Goal: Task Accomplishment & Management: Use online tool/utility

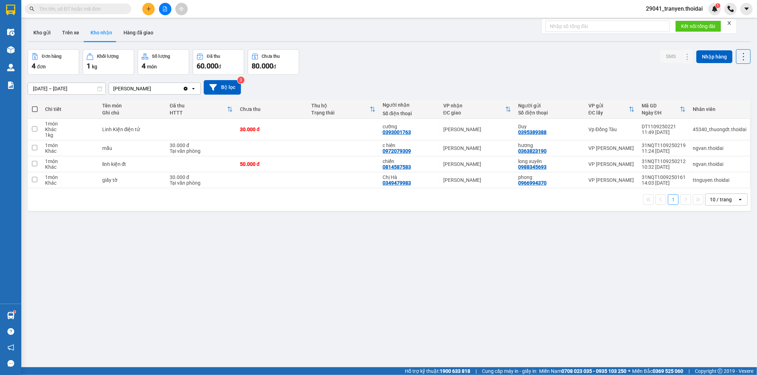
click at [94, 33] on button "Kho nhận" at bounding box center [101, 32] width 33 height 17
click at [107, 187] on td "giấy tờ" at bounding box center [133, 180] width 68 height 16
checkbox input "true"
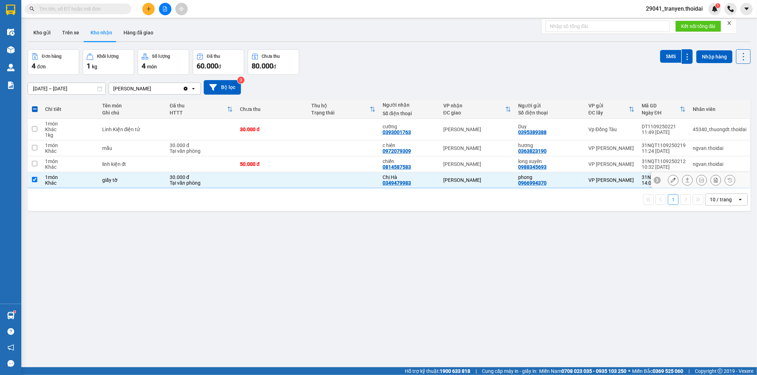
click at [669, 177] on button at bounding box center [673, 180] width 10 height 12
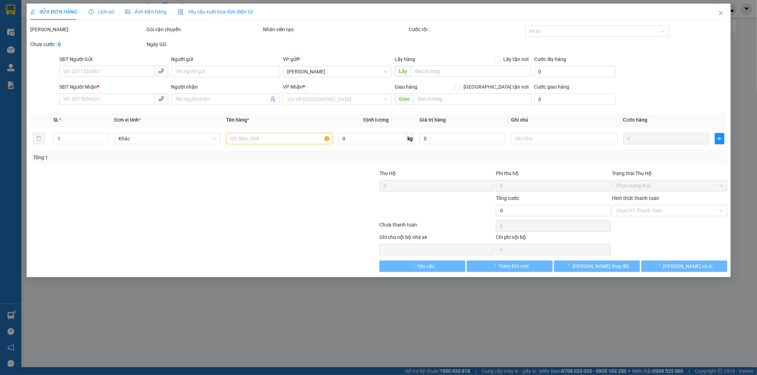
type input "0966994370"
type input "phong"
type input "0349479983"
type input "Chị Hà"
type input "30.000"
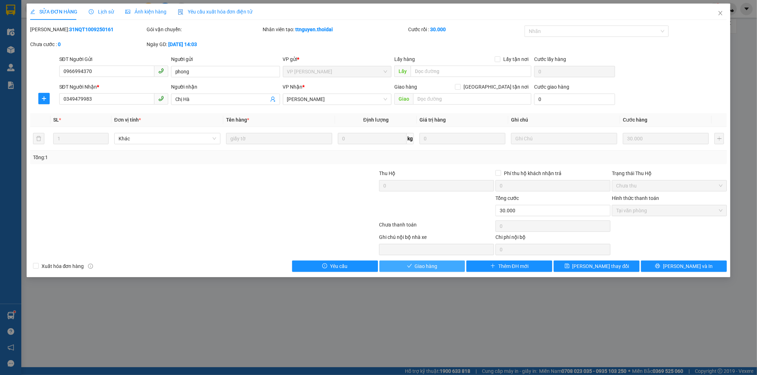
click at [441, 263] on button "Giao hàng" at bounding box center [422, 266] width 86 height 11
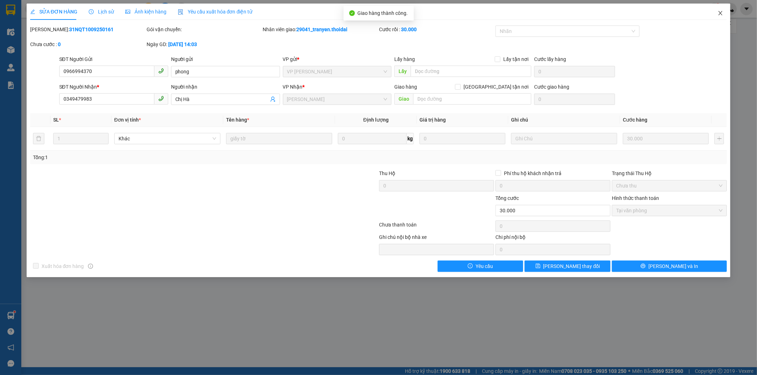
click at [719, 11] on icon "close" at bounding box center [720, 13] width 6 height 6
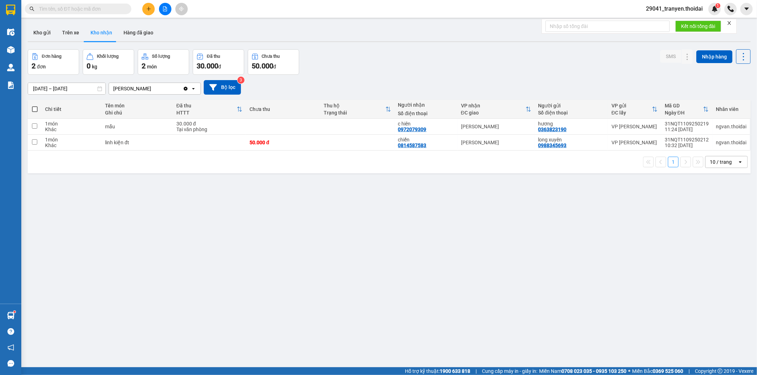
click at [444, 79] on div "[DATE] – [DATE] Press the down arrow key to interact with the calendar and sele…" at bounding box center [389, 87] width 723 height 25
click at [48, 34] on button "Kho gửi" at bounding box center [42, 32] width 29 height 17
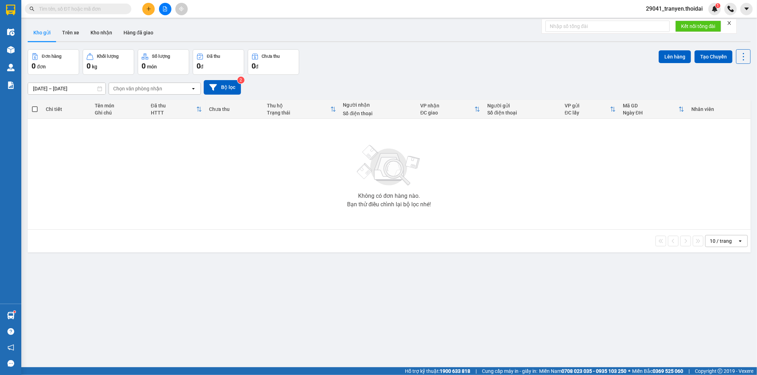
click at [446, 79] on div "[DATE] – [DATE] Press the down arrow key to interact with the calendar and sele…" at bounding box center [389, 87] width 723 height 25
click at [70, 32] on button "Trên xe" at bounding box center [70, 32] width 28 height 17
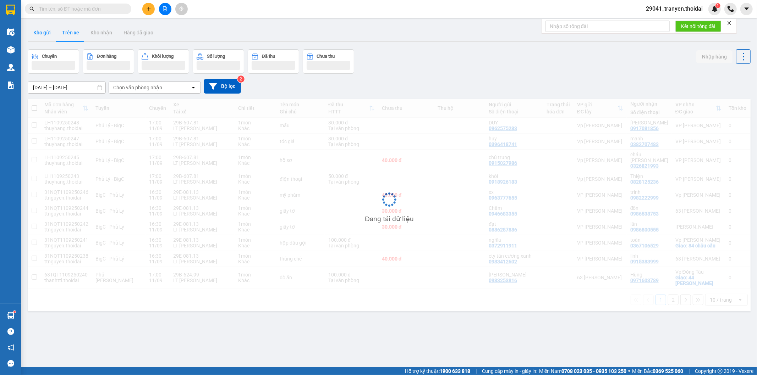
click at [44, 35] on button "Kho gửi" at bounding box center [42, 32] width 29 height 17
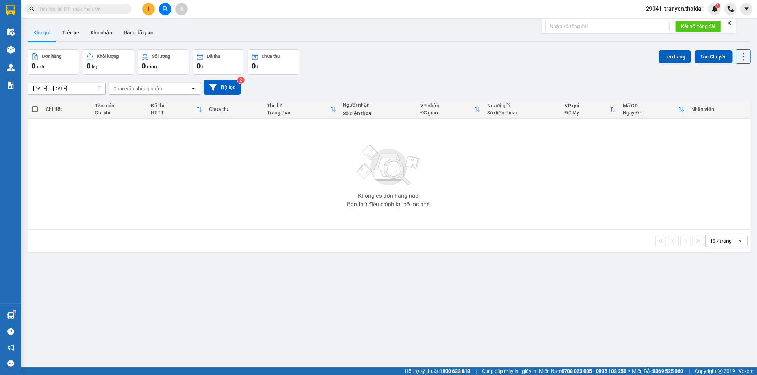
click at [381, 79] on div "[DATE] – [DATE] Press the down arrow key to interact with the calendar and sele…" at bounding box center [389, 87] width 723 height 25
click at [91, 32] on button "Kho nhận" at bounding box center [101, 32] width 33 height 17
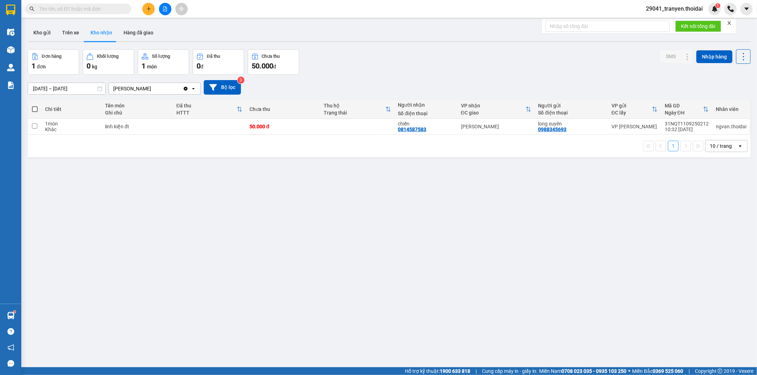
click at [432, 82] on div "[DATE] – [DATE] Press the down arrow key to interact with the calendar and sele…" at bounding box center [389, 87] width 723 height 15
drag, startPoint x: 348, startPoint y: 147, endPoint x: 359, endPoint y: 132, distance: 18.0
click at [354, 138] on div "1 10 / trang open" at bounding box center [389, 146] width 723 height 23
click at [404, 79] on div "[DATE] – [DATE] Press the down arrow key to interact with the calendar and sele…" at bounding box center [389, 87] width 723 height 25
click at [488, 145] on div "1 10 / trang open" at bounding box center [389, 146] width 717 height 12
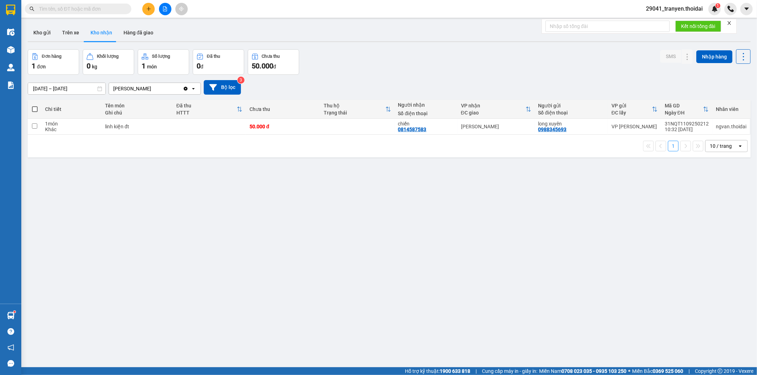
click at [530, 94] on div "[DATE] – [DATE] Press the down arrow key to interact with the calendar and sele…" at bounding box center [389, 87] width 723 height 15
click at [490, 59] on div "Đơn hàng 1 đơn Khối lượng 0 kg Số lượng 1 món Đã thu 0 đ Chưa thu 50.000 đ SMS …" at bounding box center [389, 62] width 723 height 26
click at [487, 66] on div "Đơn hàng 1 đơn Khối lượng 0 kg Số lượng 1 món Đã thu 0 đ Chưa thu 50.000 đ SMS …" at bounding box center [389, 62] width 723 height 26
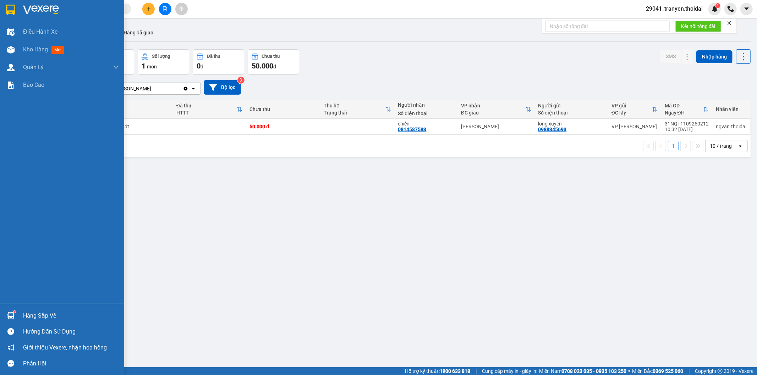
click at [21, 316] on div "Hàng sắp về" at bounding box center [62, 316] width 124 height 16
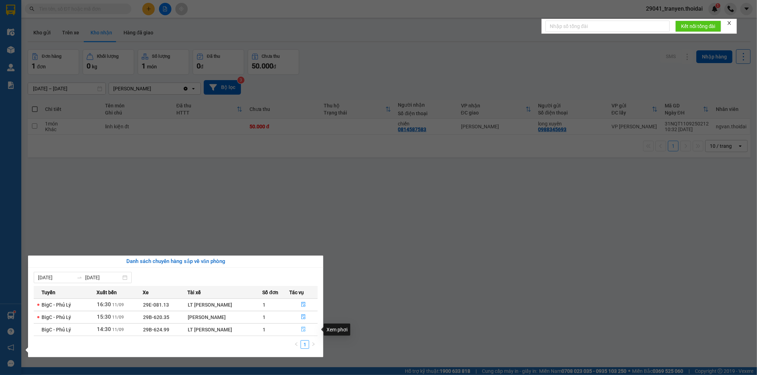
click at [301, 330] on icon "file-done" at bounding box center [303, 329] width 5 height 5
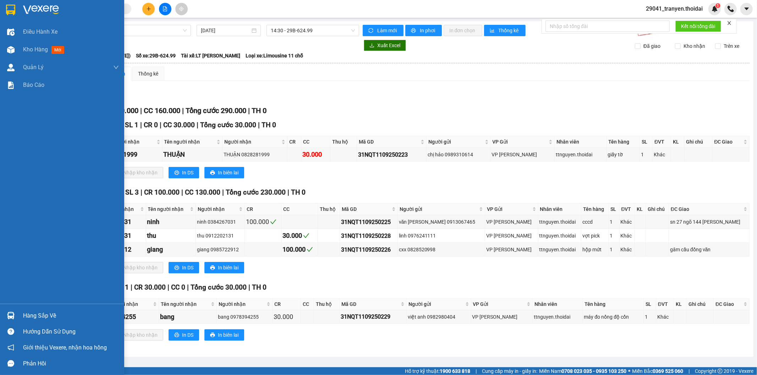
click at [21, 312] on div "Hàng sắp về" at bounding box center [62, 316] width 124 height 16
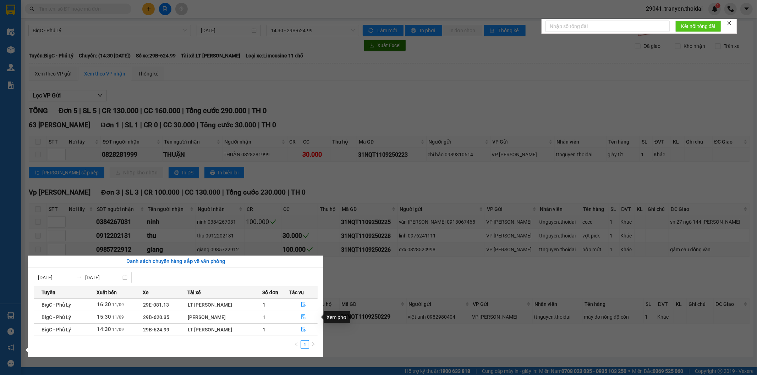
click at [302, 318] on icon "file-done" at bounding box center [303, 317] width 5 height 5
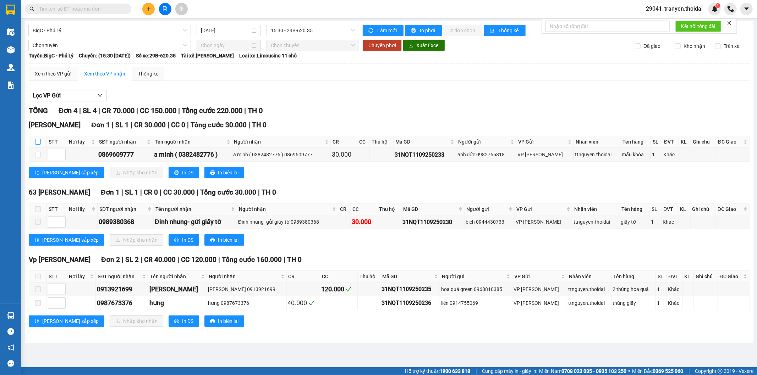
click at [37, 141] on input "checkbox" at bounding box center [38, 142] width 6 height 6
checkbox input "true"
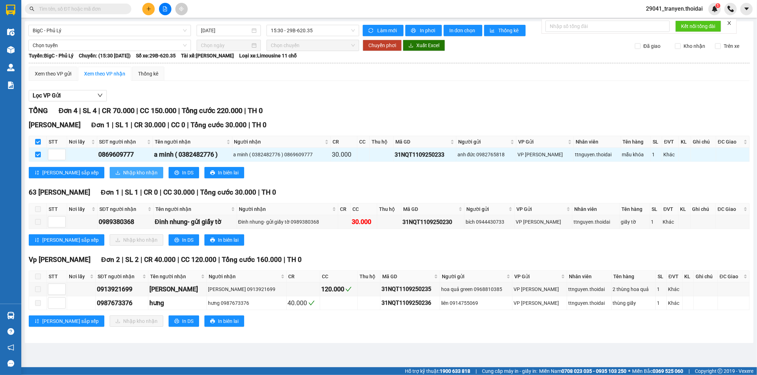
click at [123, 169] on span "Nhập kho nhận" at bounding box center [140, 173] width 34 height 8
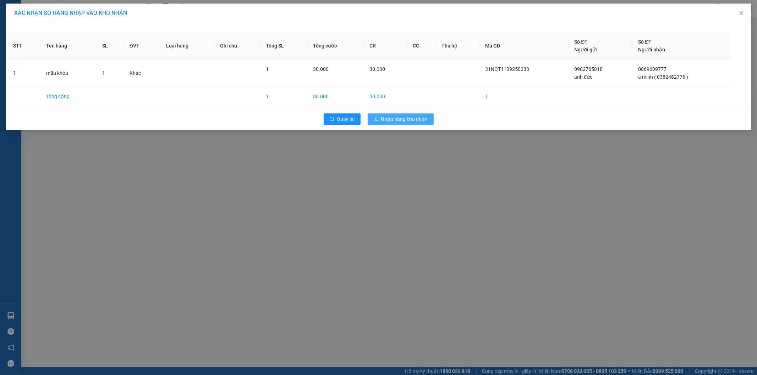
click at [419, 121] on span "Nhập hàng kho nhận" at bounding box center [404, 119] width 47 height 8
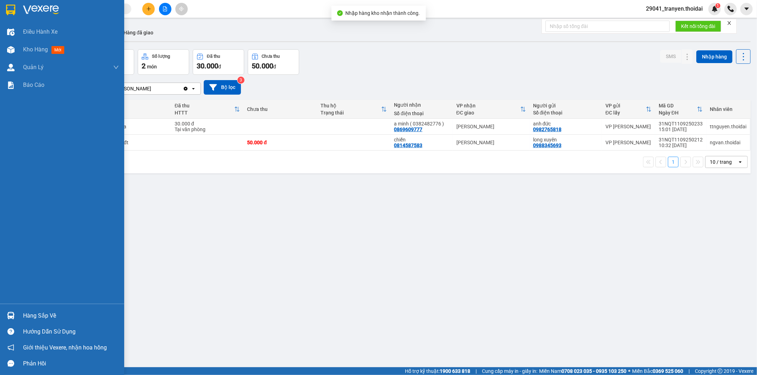
click at [61, 317] on div "Hàng sắp về" at bounding box center [71, 316] width 96 height 11
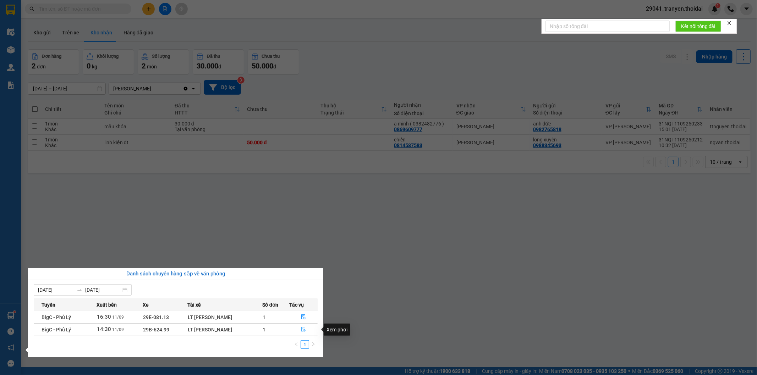
click at [304, 328] on icon "file-done" at bounding box center [303, 329] width 4 height 5
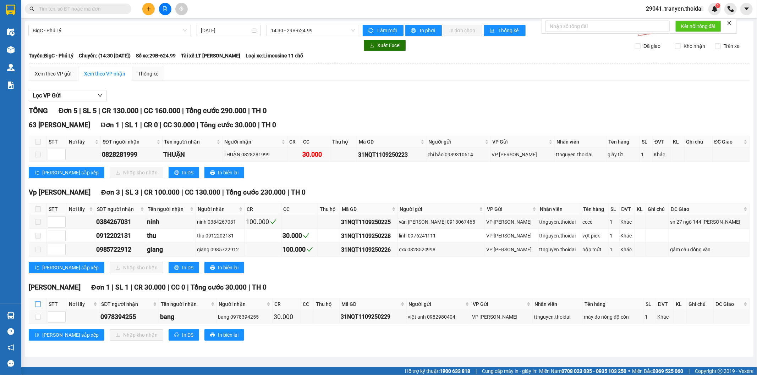
click at [36, 305] on input "checkbox" at bounding box center [38, 305] width 6 height 6
checkbox input "true"
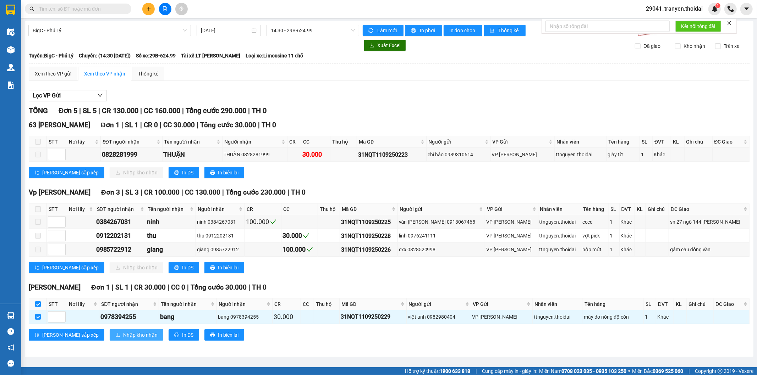
click at [123, 332] on span "Nhập kho nhận" at bounding box center [140, 335] width 34 height 8
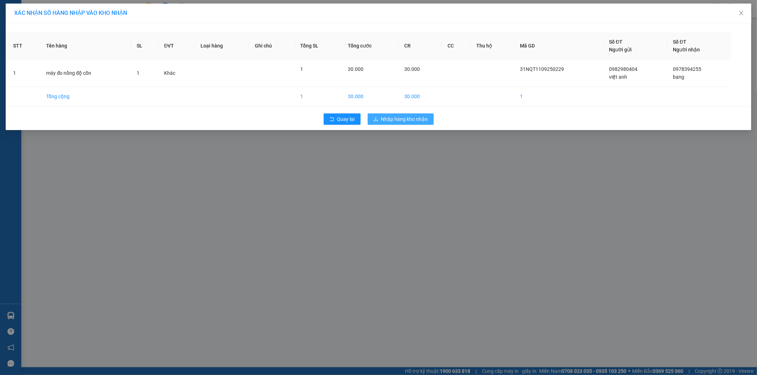
click at [424, 115] on span "Nhập hàng kho nhận" at bounding box center [404, 119] width 47 height 8
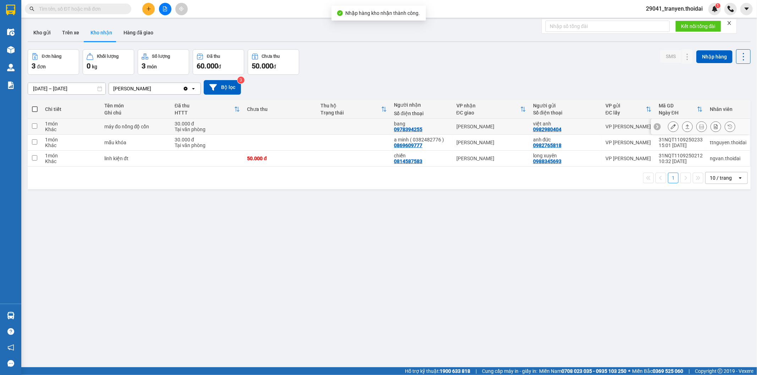
click at [31, 125] on td at bounding box center [35, 127] width 14 height 16
checkbox input "true"
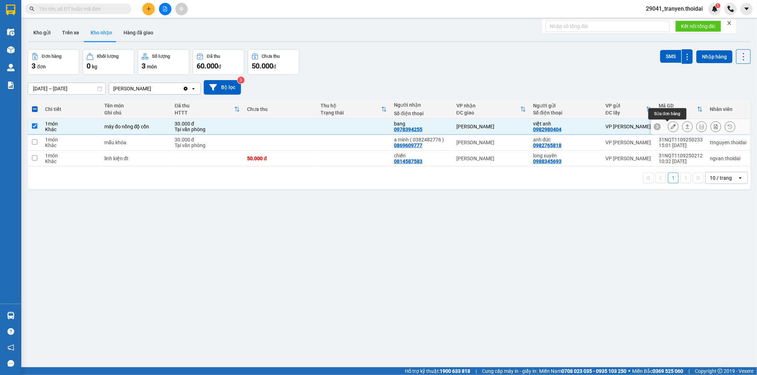
click at [670, 127] on icon at bounding box center [672, 126] width 5 height 5
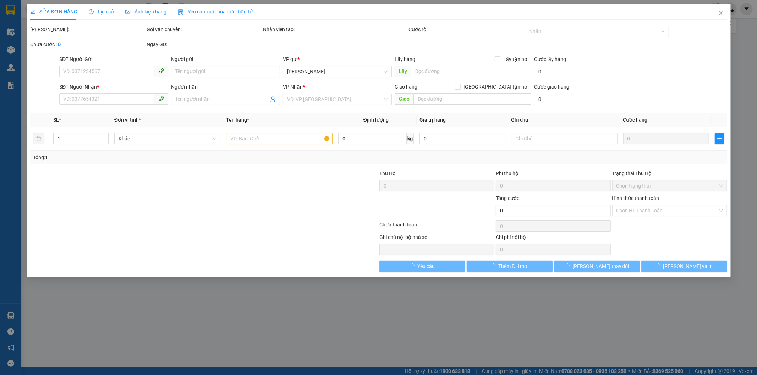
type input "0982980404"
type input "việt anh"
type input "0978394255"
type input "bang"
type input "30.000"
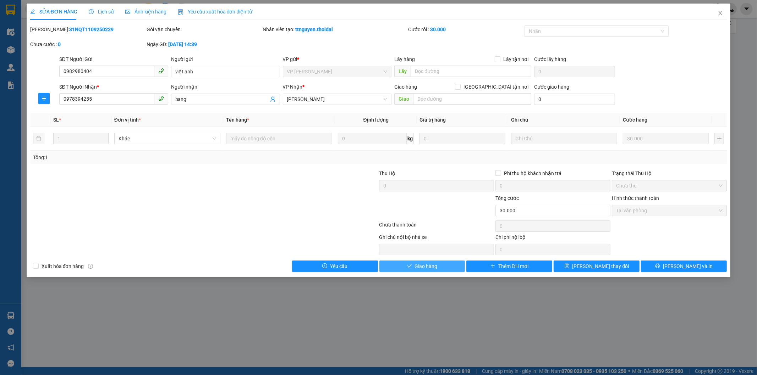
click at [433, 265] on span "Giao hàng" at bounding box center [426, 267] width 23 height 8
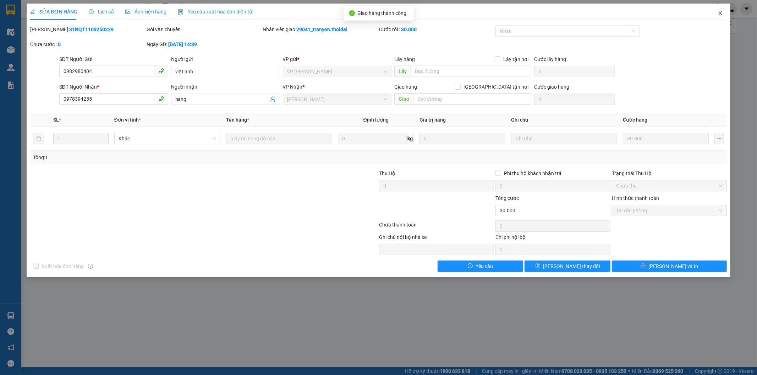
click at [720, 12] on icon "close" at bounding box center [720, 13] width 6 height 6
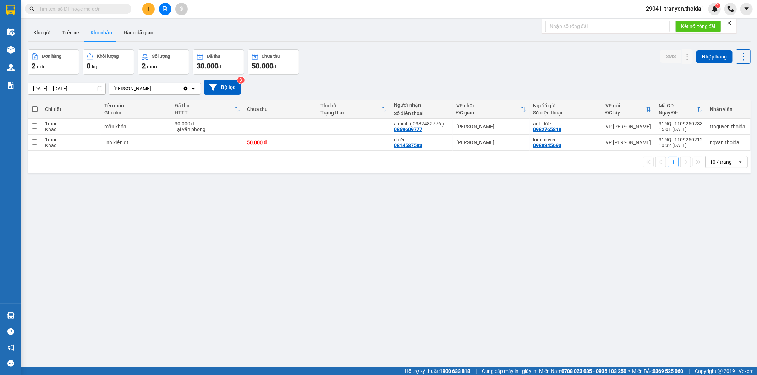
click at [466, 69] on div "Đơn hàng 2 đơn Khối lượng 0 kg Số lượng 2 món Đã thu 30.000 đ Chưa thu 50.000 đ…" at bounding box center [389, 62] width 723 height 26
click at [453, 49] on div "Đơn hàng 2 đơn Khối lượng 0 kg Số lượng 2 món Đã thu 30.000 đ Chưa thu 50.000 đ…" at bounding box center [389, 62] width 723 height 26
click at [485, 65] on div "Đơn hàng 2 đơn Khối lượng 0 kg Số lượng 2 món Đã thu 30.000 đ Chưa thu 50.000 đ…" at bounding box center [389, 62] width 723 height 26
click at [480, 161] on div "1 10 / trang open" at bounding box center [389, 162] width 717 height 12
click at [53, 31] on button "Kho gửi" at bounding box center [42, 32] width 29 height 17
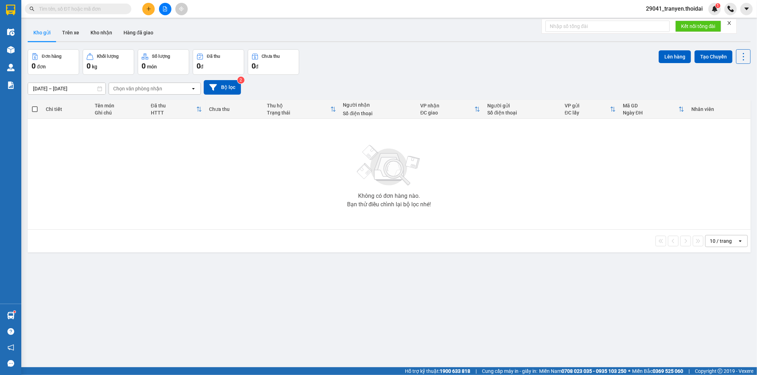
click at [547, 60] on div "Đơn hàng 0 đơn Khối lượng 0 kg Số lượng 0 món Đã thu 0 đ Chưa thu 0 đ Lên hàng …" at bounding box center [389, 62] width 723 height 26
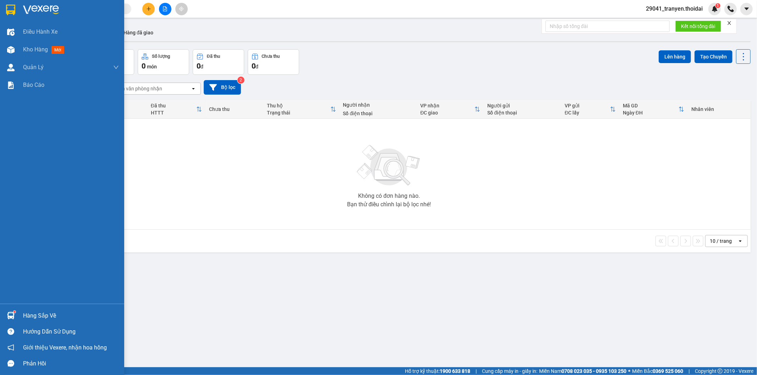
click at [21, 5] on div at bounding box center [62, 11] width 124 height 23
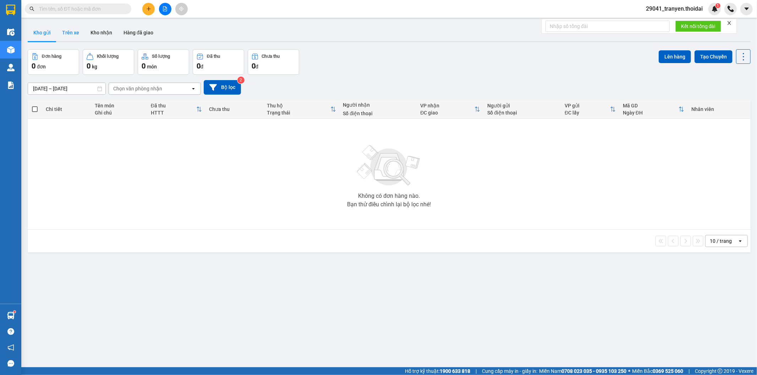
click at [67, 31] on button "Trên xe" at bounding box center [70, 32] width 28 height 17
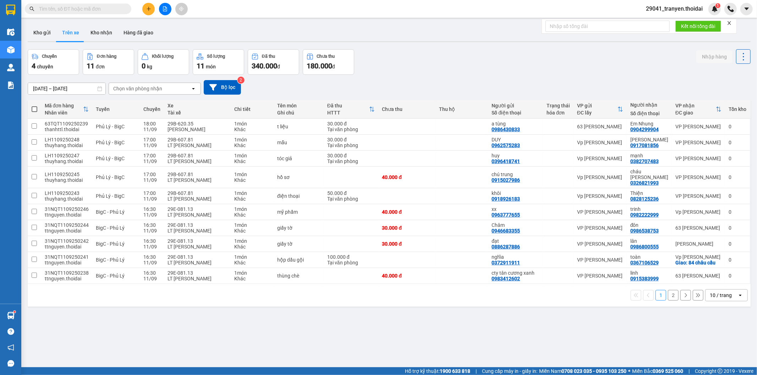
click at [605, 72] on div "Chuyến 4 chuyến Đơn hàng 11 đơn Khối lượng 0 kg Số lượng 11 món Đã thu 340.000 …" at bounding box center [389, 62] width 723 height 26
click at [512, 73] on div "Chuyến 4 chuyến Đơn hàng 11 đơn Khối lượng 0 kg Số lượng 11 món Đã thu 340.000 …" at bounding box center [389, 62] width 723 height 26
click at [47, 27] on button "Kho gửi" at bounding box center [42, 32] width 29 height 17
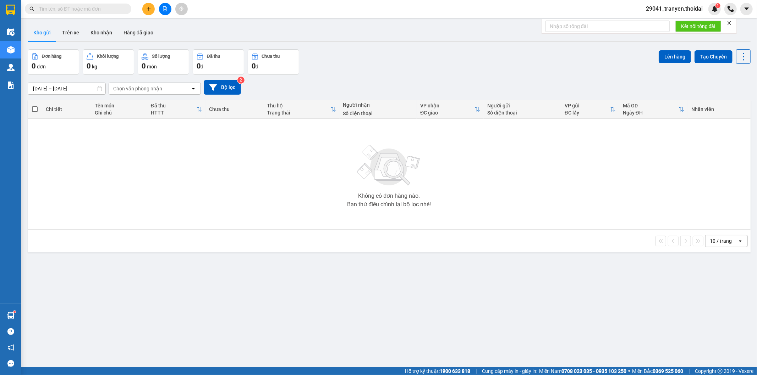
click at [491, 75] on div "[DATE] – [DATE] Press the down arrow key to interact with the calendar and sele…" at bounding box center [389, 87] width 723 height 25
click at [103, 28] on button "Kho nhận" at bounding box center [101, 32] width 33 height 17
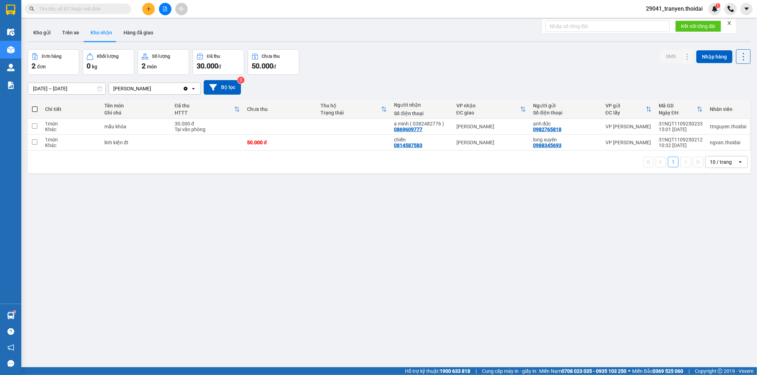
click at [464, 66] on div "Đơn hàng 2 đơn Khối lượng 0 kg Số lượng 2 món Đã thu 30.000 đ Chưa thu 50.000 đ…" at bounding box center [389, 62] width 723 height 26
click at [79, 33] on button "Trên xe" at bounding box center [70, 32] width 28 height 17
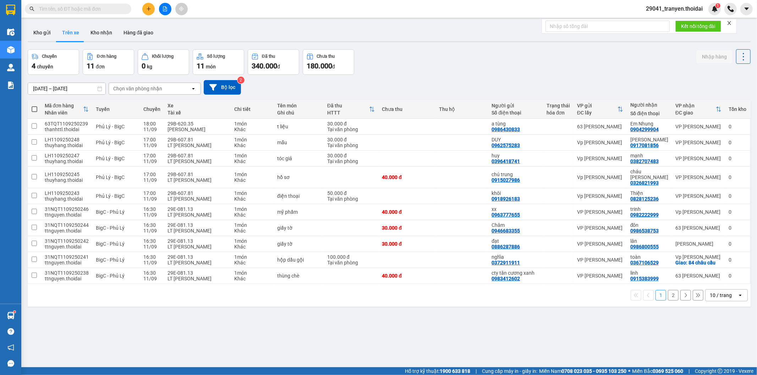
click at [448, 55] on div "Chuyến 4 chuyến Đơn hàng 11 đơn Khối lượng 0 kg Số lượng 11 món Đã thu 340.000 …" at bounding box center [389, 62] width 723 height 26
drag, startPoint x: 475, startPoint y: 86, endPoint x: 258, endPoint y: 40, distance: 222.5
click at [474, 86] on div "[DATE] – [DATE] Press the down arrow key to interact with the calendar and sele…" at bounding box center [389, 87] width 723 height 15
click at [100, 29] on button "Kho nhận" at bounding box center [101, 32] width 33 height 17
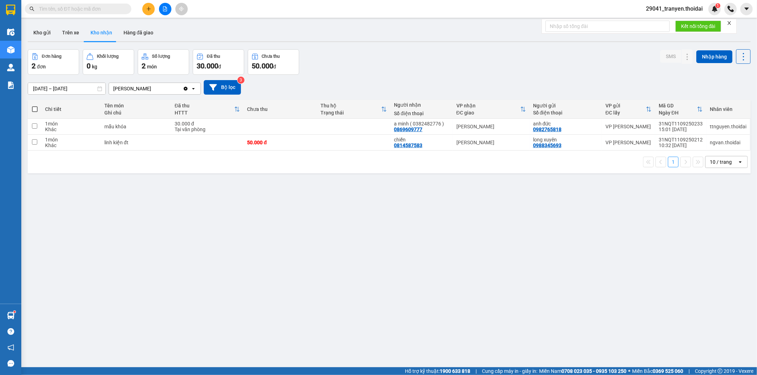
click at [410, 91] on div "[DATE] – [DATE] Press the down arrow key to interact with the calendar and sele…" at bounding box center [389, 87] width 723 height 15
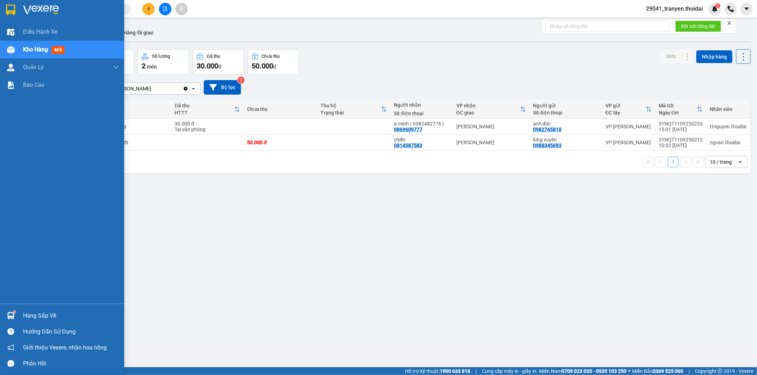
click at [34, 311] on div "Hàng sắp về" at bounding box center [71, 316] width 96 height 11
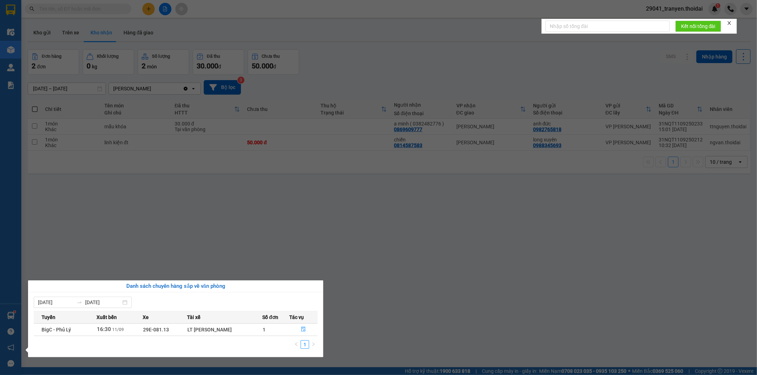
click at [273, 225] on section "Kết quả tìm kiếm ( 0 ) Bộ lọc No Data 29041_tranyen.thoidai 1 Điều hành xe Kho …" at bounding box center [378, 187] width 757 height 375
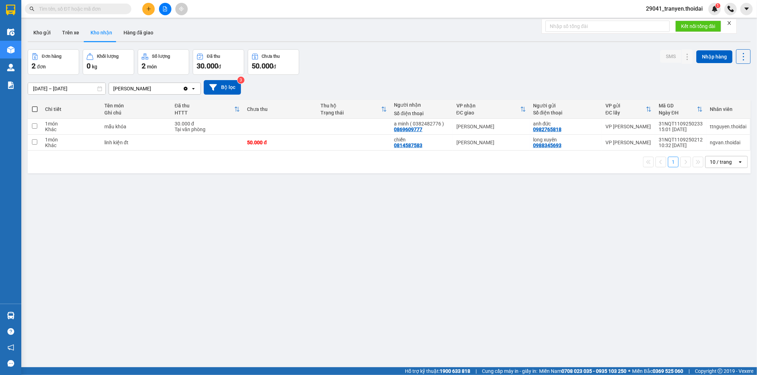
click at [436, 70] on div "Đơn hàng 2 đơn Khối lượng 0 kg Số lượng 2 món Đã thu 30.000 đ Chưa thu 50.000 đ…" at bounding box center [389, 62] width 723 height 26
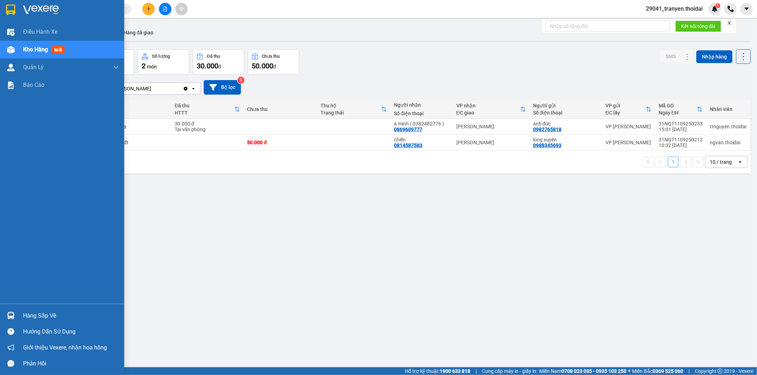
drag, startPoint x: 18, startPoint y: 316, endPoint x: 29, endPoint y: 317, distance: 11.1
click at [17, 316] on div "Hàng sắp về" at bounding box center [62, 316] width 124 height 16
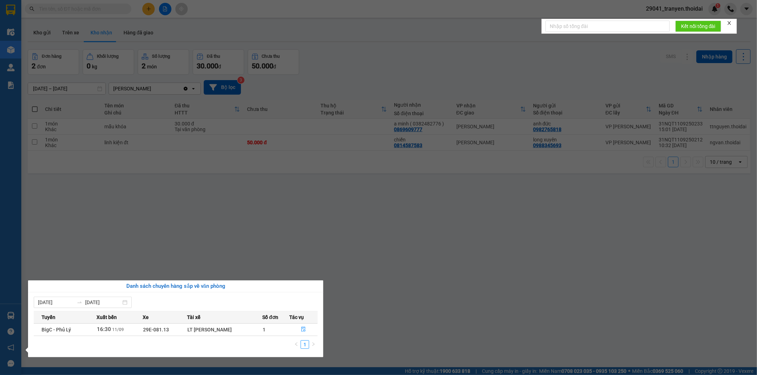
click at [417, 299] on section "Kết quả tìm kiếm ( 0 ) Bộ lọc No Data 29041_tranyen.thoidai 1 Điều hành xe Kho …" at bounding box center [378, 187] width 757 height 375
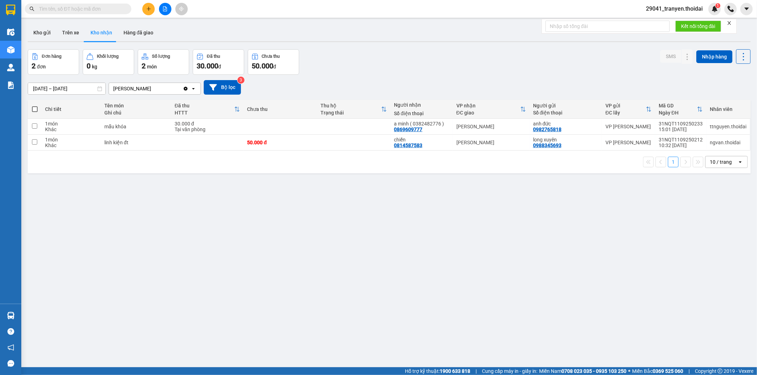
click at [308, 157] on div "1 10 / trang open" at bounding box center [389, 162] width 717 height 12
click at [370, 97] on div "[DATE] – [DATE] Press the down arrow key to interact with the calendar and sele…" at bounding box center [389, 87] width 723 height 25
click at [50, 36] on button "Kho gửi" at bounding box center [42, 32] width 29 height 17
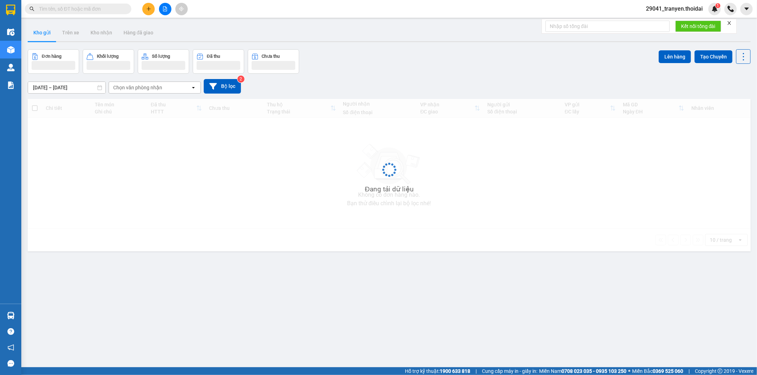
click at [466, 78] on div "[DATE] – [DATE] Press the down arrow key to interact with the calendar and sele…" at bounding box center [389, 86] width 723 height 25
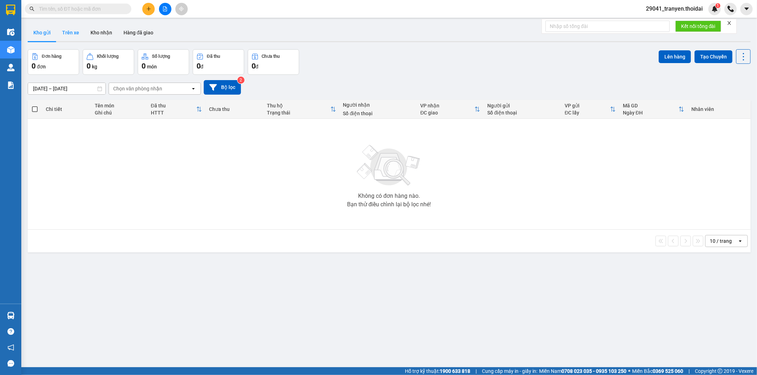
click at [76, 29] on button "Trên xe" at bounding box center [70, 32] width 28 height 17
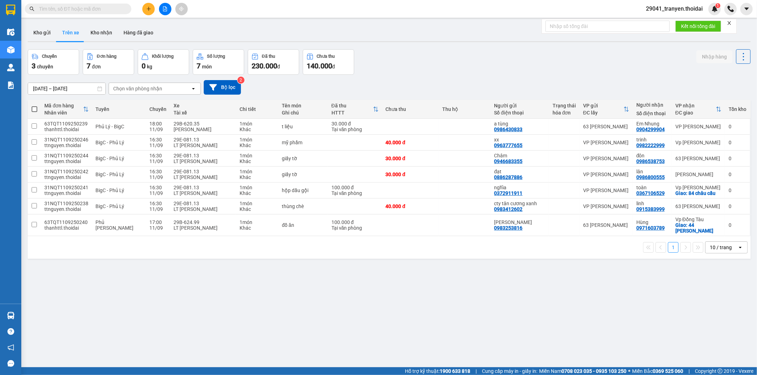
click at [479, 68] on div "Chuyến 3 chuyến Đơn hàng 7 đơn Khối lượng 0 kg Số lượng 7 món Đã thu 230.000 đ …" at bounding box center [389, 62] width 723 height 26
click at [431, 73] on div "Chuyến 3 chuyến Đơn hàng 7 đơn Khối lượng 0 kg Số lượng 7 món Đã thu 230.000 đ …" at bounding box center [389, 62] width 723 height 26
drag, startPoint x: 38, startPoint y: 34, endPoint x: 37, endPoint y: 47, distance: 13.5
click at [37, 33] on button "Kho gửi" at bounding box center [42, 32] width 29 height 17
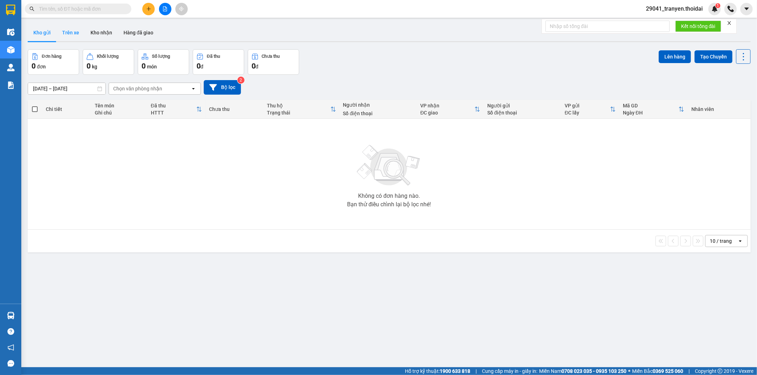
click at [67, 31] on button "Trên xe" at bounding box center [70, 32] width 28 height 17
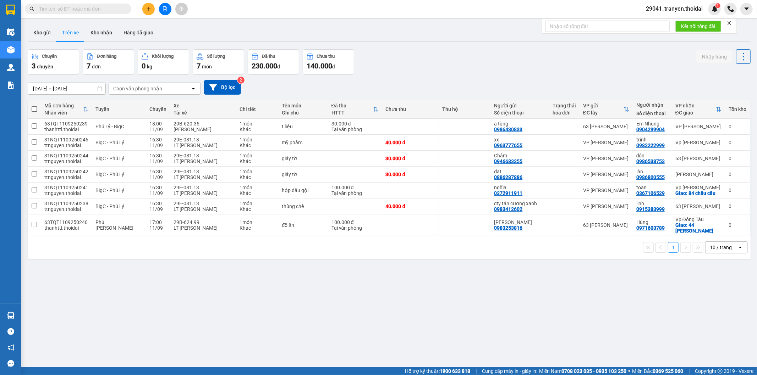
click at [421, 34] on div "Kho gửi Trên xe Kho nhận Hàng đã giao" at bounding box center [389, 33] width 723 height 19
click at [53, 34] on button "Kho gửi" at bounding box center [42, 32] width 29 height 17
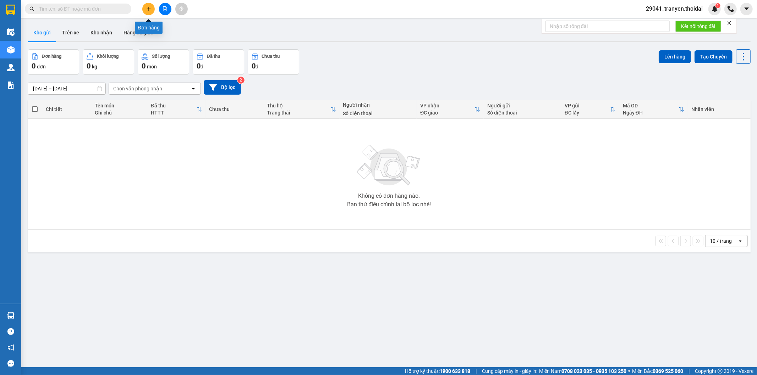
click at [144, 9] on button at bounding box center [148, 9] width 12 height 12
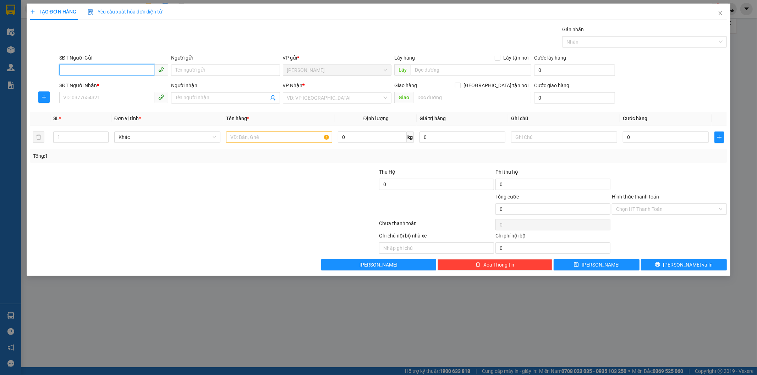
click at [111, 69] on input "SĐT Người Gửi" at bounding box center [106, 69] width 95 height 11
type input "0367772343"
click at [220, 65] on input "Người gửi" at bounding box center [225, 70] width 109 height 11
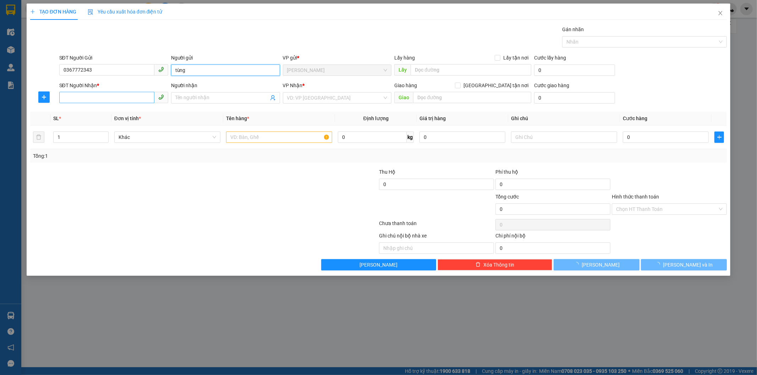
type input "tùng"
click at [83, 100] on input "SĐT Người Nhận *" at bounding box center [106, 97] width 95 height 11
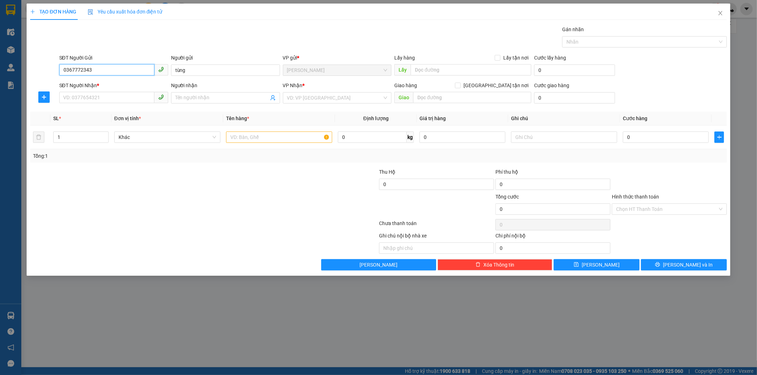
drag, startPoint x: 101, startPoint y: 65, endPoint x: 60, endPoint y: 66, distance: 40.4
click at [60, 66] on input "0367772343" at bounding box center [106, 69] width 95 height 11
paste input "0367772343"
type input "0367772343"
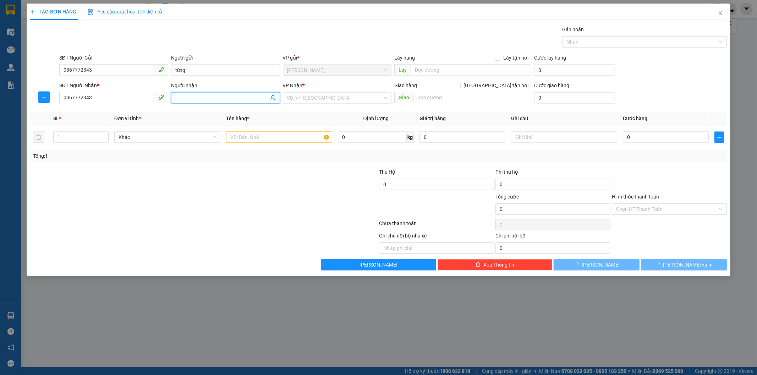
click at [221, 98] on input "Người nhận" at bounding box center [221, 98] width 93 height 8
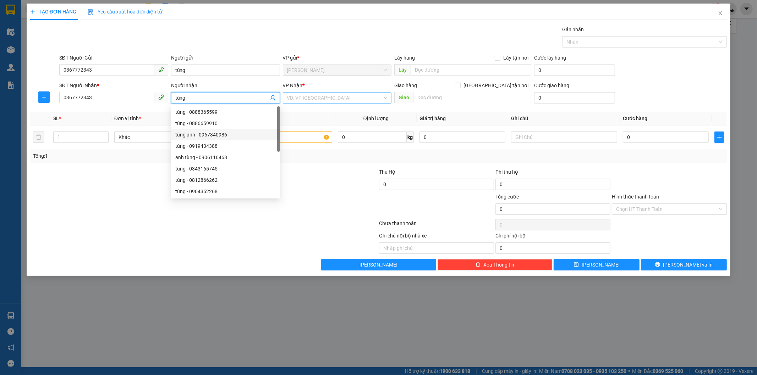
type input "tùng"
click at [316, 94] on input "search" at bounding box center [334, 98] width 95 height 11
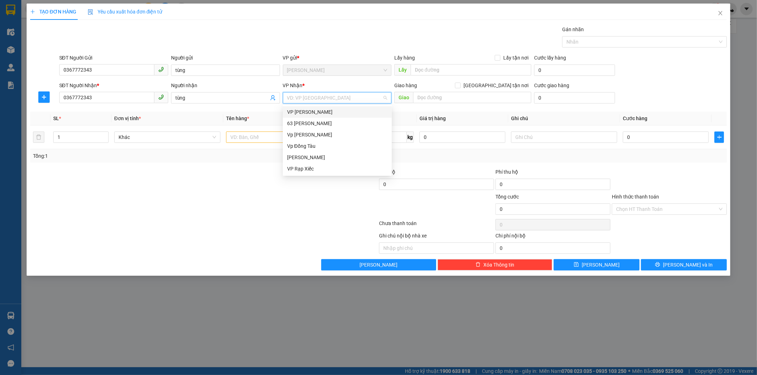
click at [345, 109] on div "VP [PERSON_NAME]" at bounding box center [337, 112] width 100 height 8
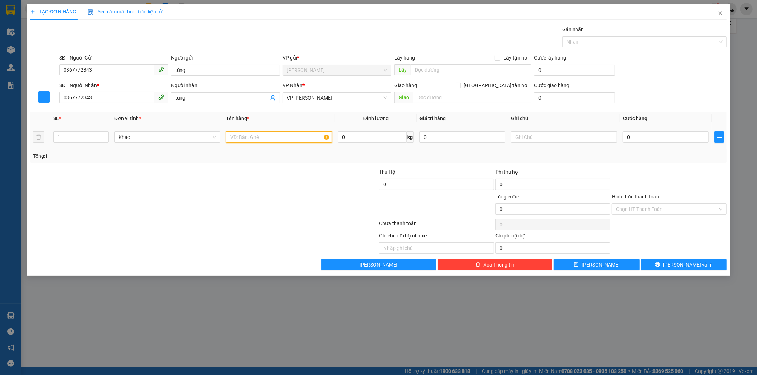
click at [265, 138] on input "text" at bounding box center [279, 137] width 106 height 11
type input "hồ sơ"
click at [666, 136] on input "0" at bounding box center [666, 137] width 86 height 11
click at [626, 136] on input "0" at bounding box center [666, 137] width 86 height 11
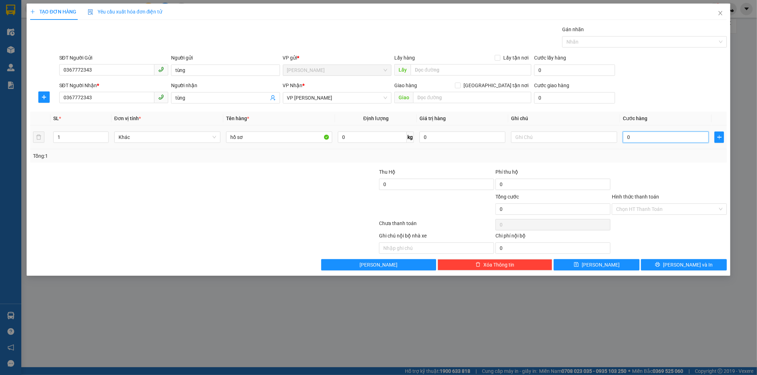
type input "30"
type input "300"
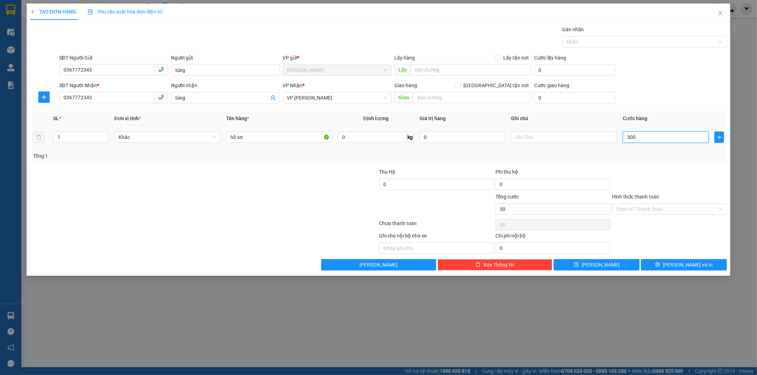
type input "300"
type input "3.000"
type input "30.000"
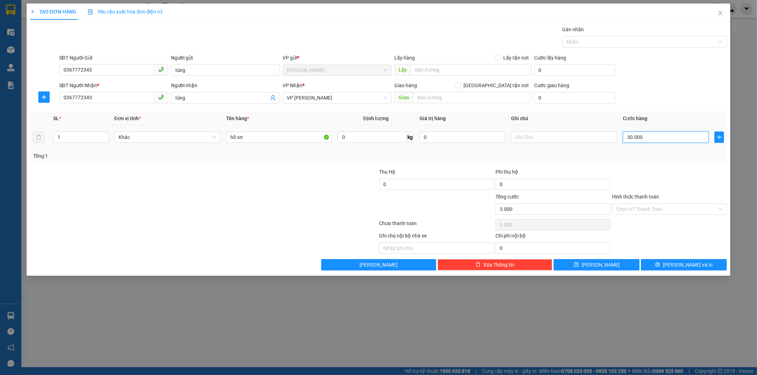
type input "30.000"
click at [704, 85] on div "SĐT Người Nhận * 0367772343 Người nhận tùng VP Nhận * VP [PERSON_NAME] Giao hàn…" at bounding box center [393, 94] width 670 height 25
click at [685, 166] on div "Transit Pickup Surcharge Ids Transit Deliver Surcharge Ids Transit Deliver Surc…" at bounding box center [378, 148] width 697 height 245
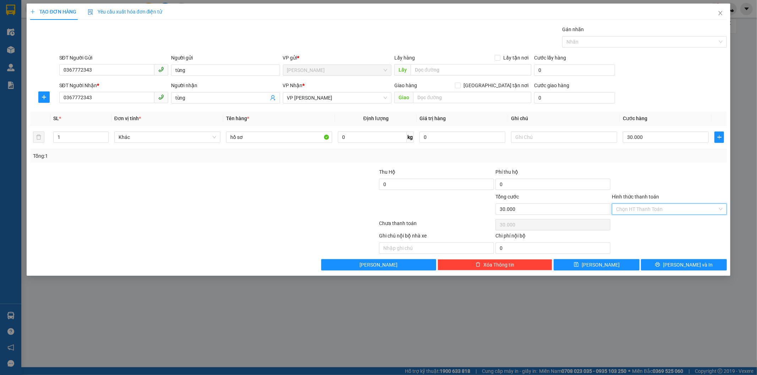
click at [676, 213] on input "Hình thức thanh toán" at bounding box center [666, 209] width 101 height 11
click at [672, 225] on div "Tại văn phòng" at bounding box center [669, 224] width 106 height 8
type input "0"
click at [692, 264] on span "[PERSON_NAME] và In" at bounding box center [688, 265] width 50 height 8
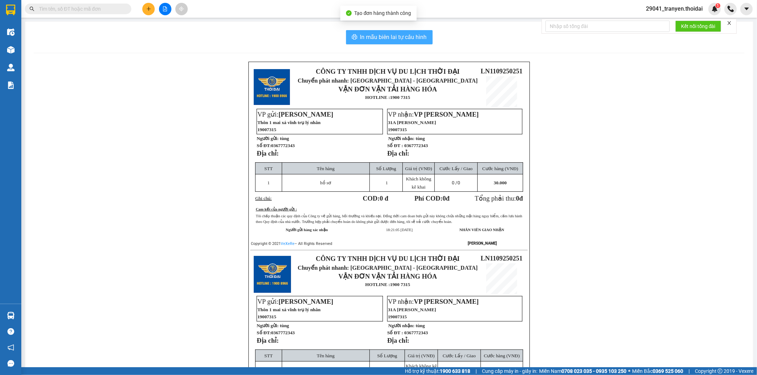
click at [405, 37] on span "In mẫu biên lai tự cấu hình" at bounding box center [393, 37] width 67 height 9
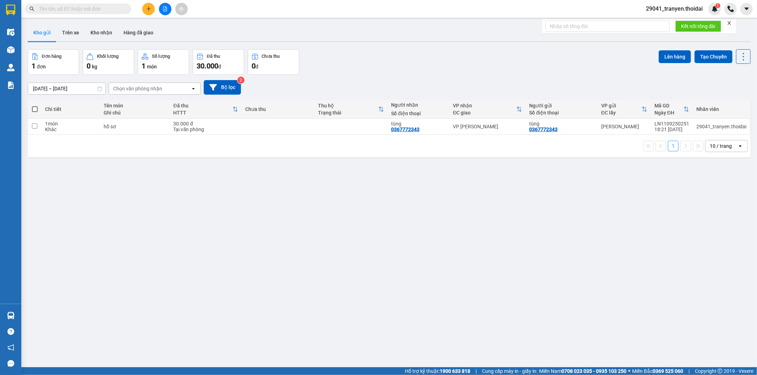
click at [523, 61] on div "Đơn hàng 1 đơn Khối lượng 0 kg Số lượng 1 món Đã thu 30.000 đ Chưa thu 0 đ Lên …" at bounding box center [389, 62] width 723 height 26
click at [48, 128] on div "Khác" at bounding box center [70, 130] width 51 height 6
checkbox input "true"
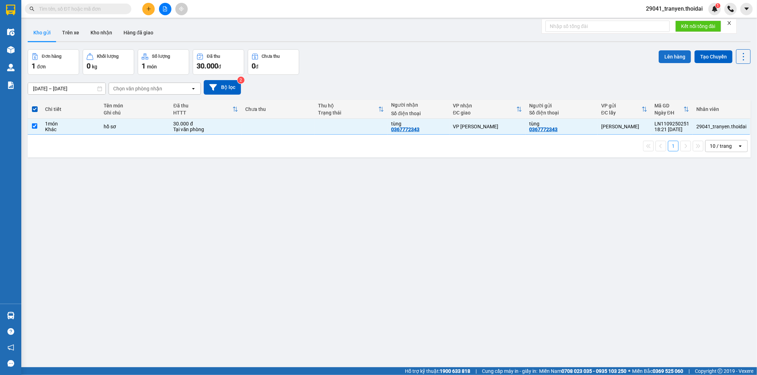
click at [676, 55] on button "Lên hàng" at bounding box center [674, 56] width 32 height 13
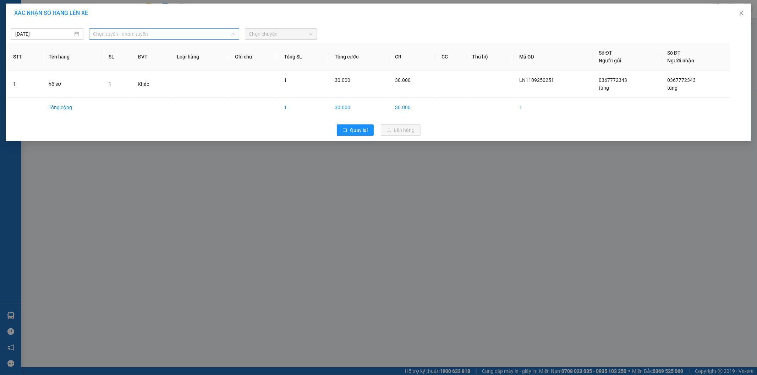
click at [112, 32] on span "Chọn tuyến - nhóm tuyến" at bounding box center [164, 34] width 142 height 11
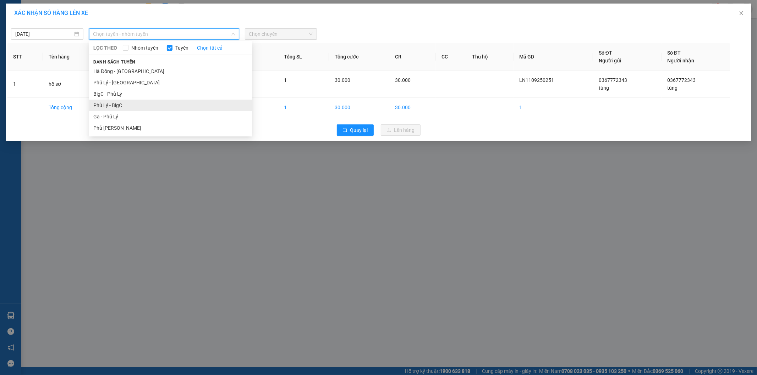
click at [128, 101] on li "Phủ Lý - BigC" at bounding box center [170, 105] width 163 height 11
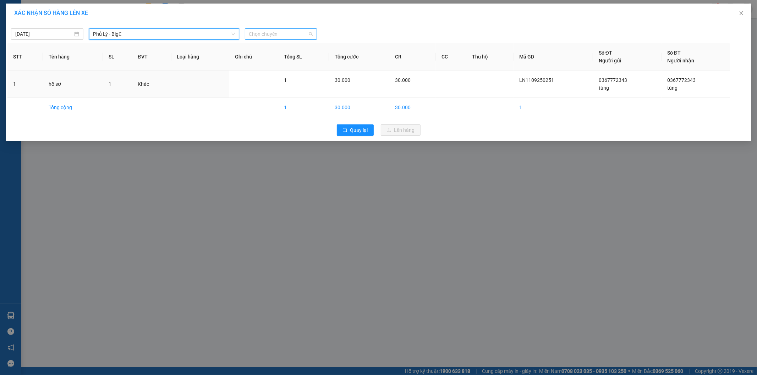
click at [289, 34] on span "Chọn chuyến" at bounding box center [281, 34] width 64 height 11
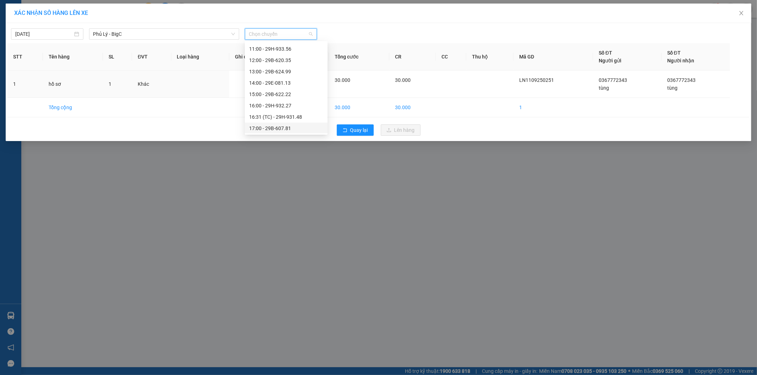
scroll to position [136, 0]
click at [292, 112] on div "19:00 - 29E-080.08" at bounding box center [286, 116] width 74 height 8
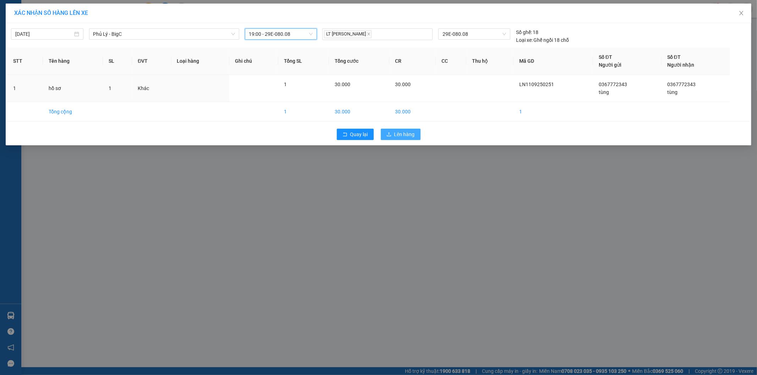
click at [411, 136] on span "Lên hàng" at bounding box center [404, 135] width 21 height 8
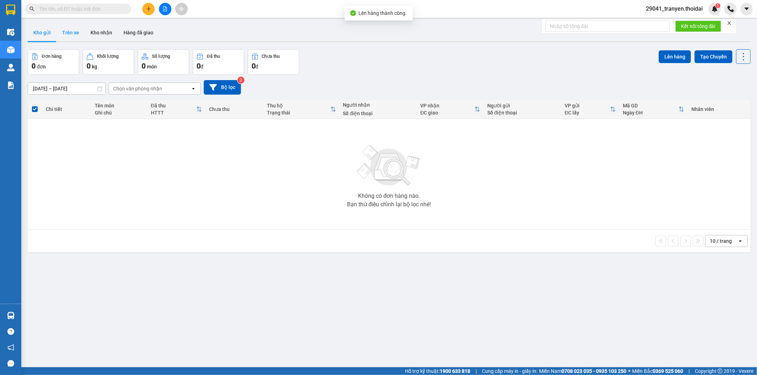
click at [73, 32] on button "Trên xe" at bounding box center [70, 32] width 28 height 17
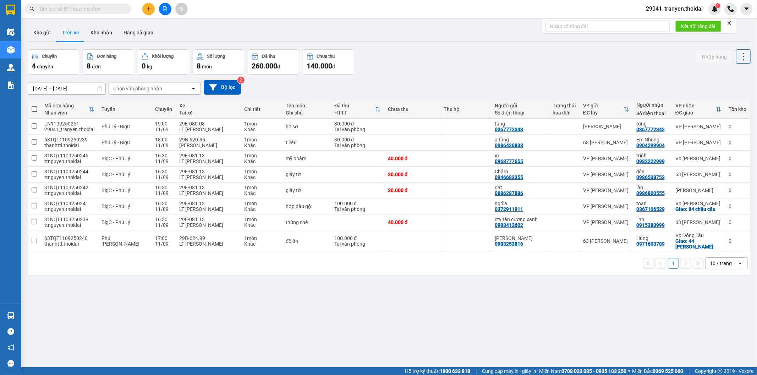
drag, startPoint x: 456, startPoint y: 75, endPoint x: 210, endPoint y: 105, distance: 247.7
click at [445, 74] on div "ver 1.8.143 Kho gửi Trên xe Kho nhận Hàng đã giao Chuyến 4 chuyến Đơn hàng 8 đơ…" at bounding box center [389, 208] width 728 height 375
click at [35, 31] on button "Kho gửi" at bounding box center [42, 32] width 29 height 17
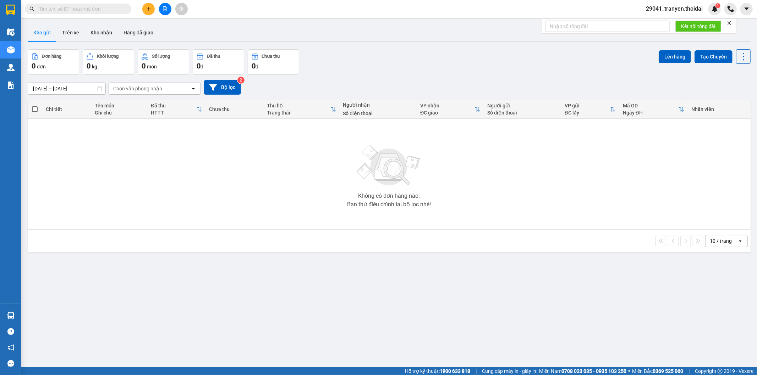
click at [502, 76] on div "[DATE] – [DATE] Press the down arrow key to interact with the calendar and sele…" at bounding box center [389, 87] width 723 height 25
click at [66, 31] on button "Trên xe" at bounding box center [70, 32] width 28 height 17
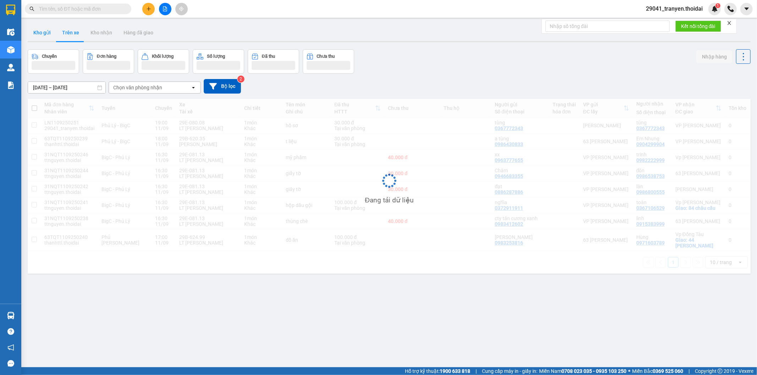
click at [38, 34] on button "Kho gửi" at bounding box center [42, 32] width 29 height 17
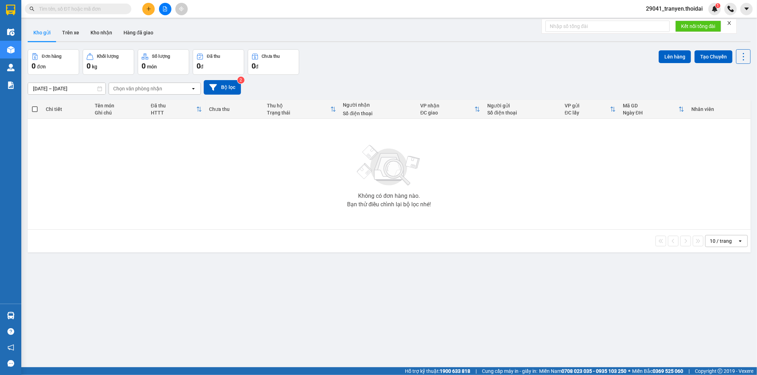
click at [380, 62] on div "Đơn hàng 0 đơn Khối lượng 0 kg Số lượng 0 món Đã thu 0 đ Chưa thu 0 đ Lên hàng …" at bounding box center [389, 62] width 723 height 26
click at [70, 37] on button "Trên xe" at bounding box center [70, 32] width 28 height 17
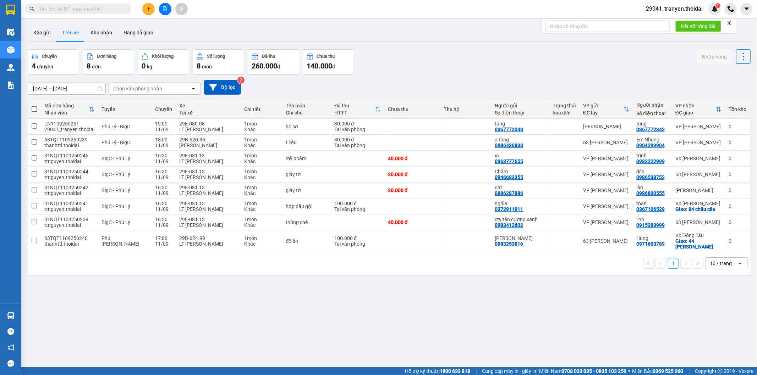
drag, startPoint x: 451, startPoint y: 81, endPoint x: 317, endPoint y: 81, distance: 133.7
click at [451, 81] on div "[DATE] – [DATE] Press the down arrow key to interact with the calendar and sele…" at bounding box center [389, 87] width 723 height 15
click at [41, 33] on button "Kho gửi" at bounding box center [42, 32] width 29 height 17
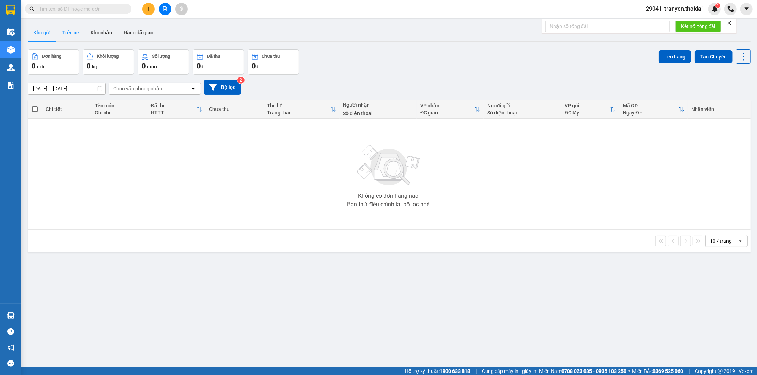
click at [71, 32] on button "Trên xe" at bounding box center [70, 32] width 28 height 17
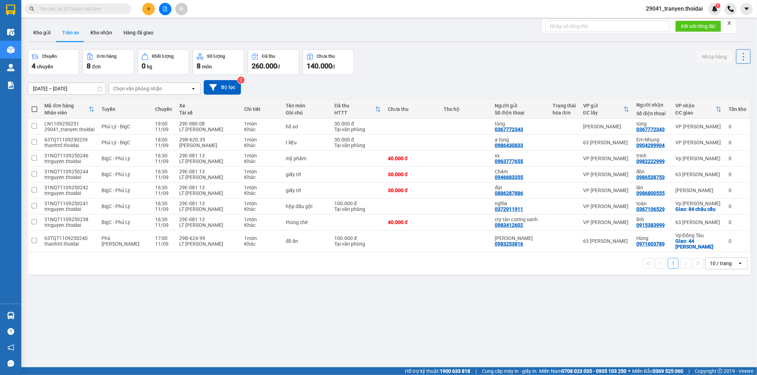
drag, startPoint x: 447, startPoint y: 77, endPoint x: 437, endPoint y: 72, distance: 11.7
click at [445, 76] on div "[DATE] – [DATE] Press the down arrow key to interact with the calendar and sele…" at bounding box center [389, 87] width 723 height 25
click at [41, 31] on button "Kho gửi" at bounding box center [42, 32] width 29 height 17
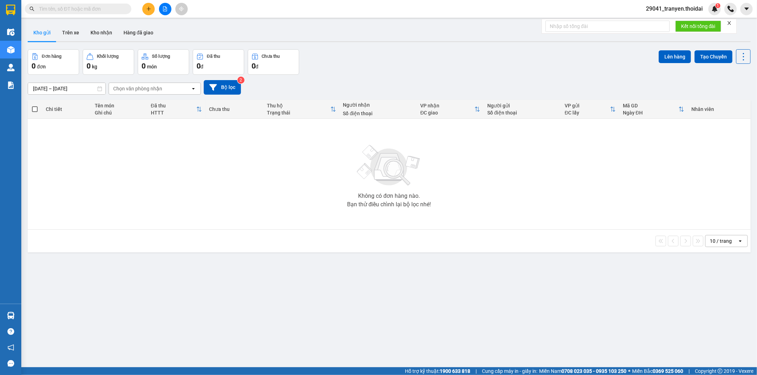
click at [473, 59] on div "Đơn hàng 0 đơn Khối lượng 0 kg Số lượng 0 món Đã thu 0 đ Chưa thu 0 đ Lên hàng …" at bounding box center [389, 62] width 723 height 26
